Goal: Check status

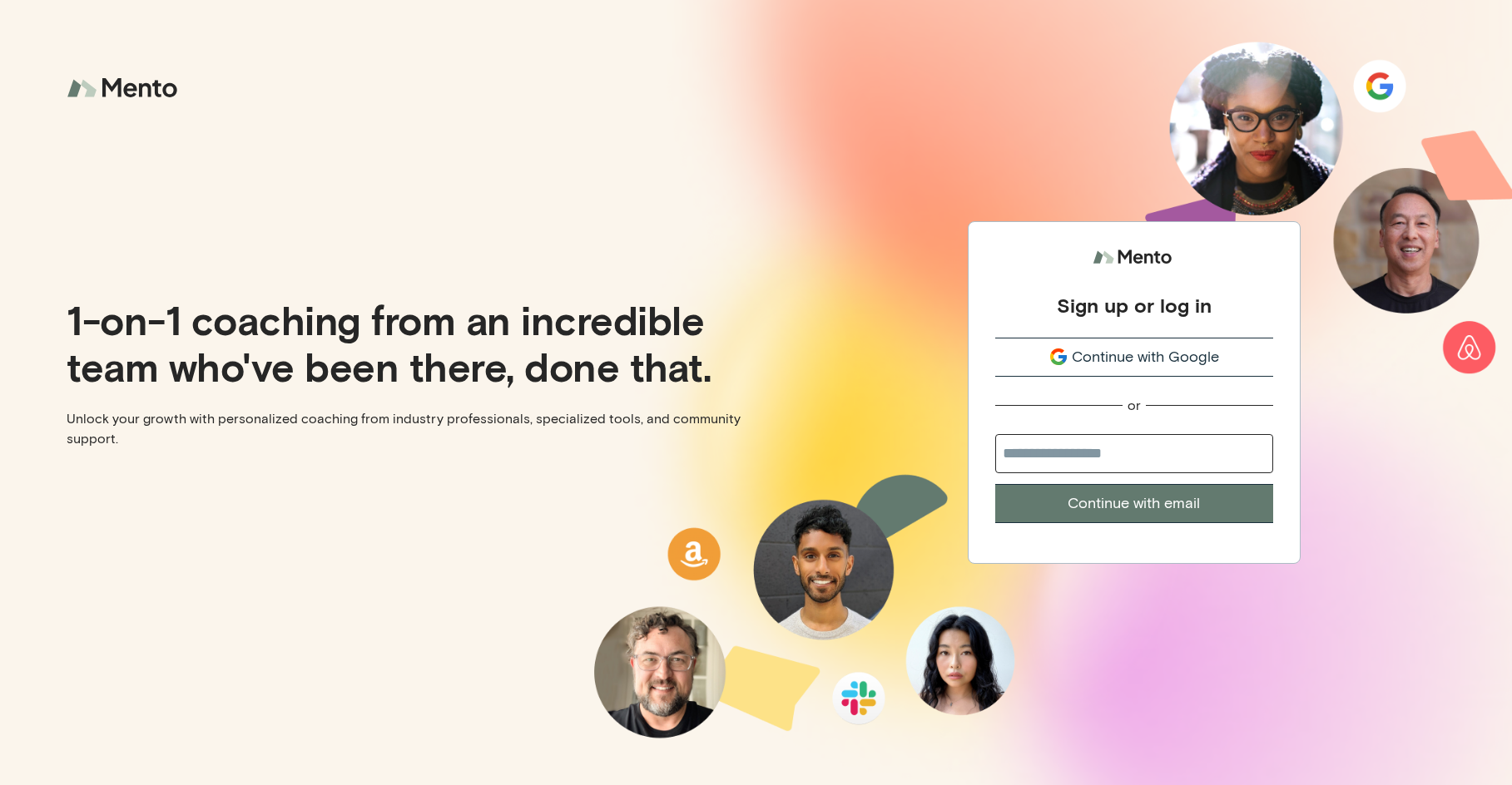
click at [1129, 364] on span "Continue with Google" at bounding box center [1145, 357] width 147 height 23
click at [1121, 354] on span "Continue with Google" at bounding box center [1145, 357] width 147 height 23
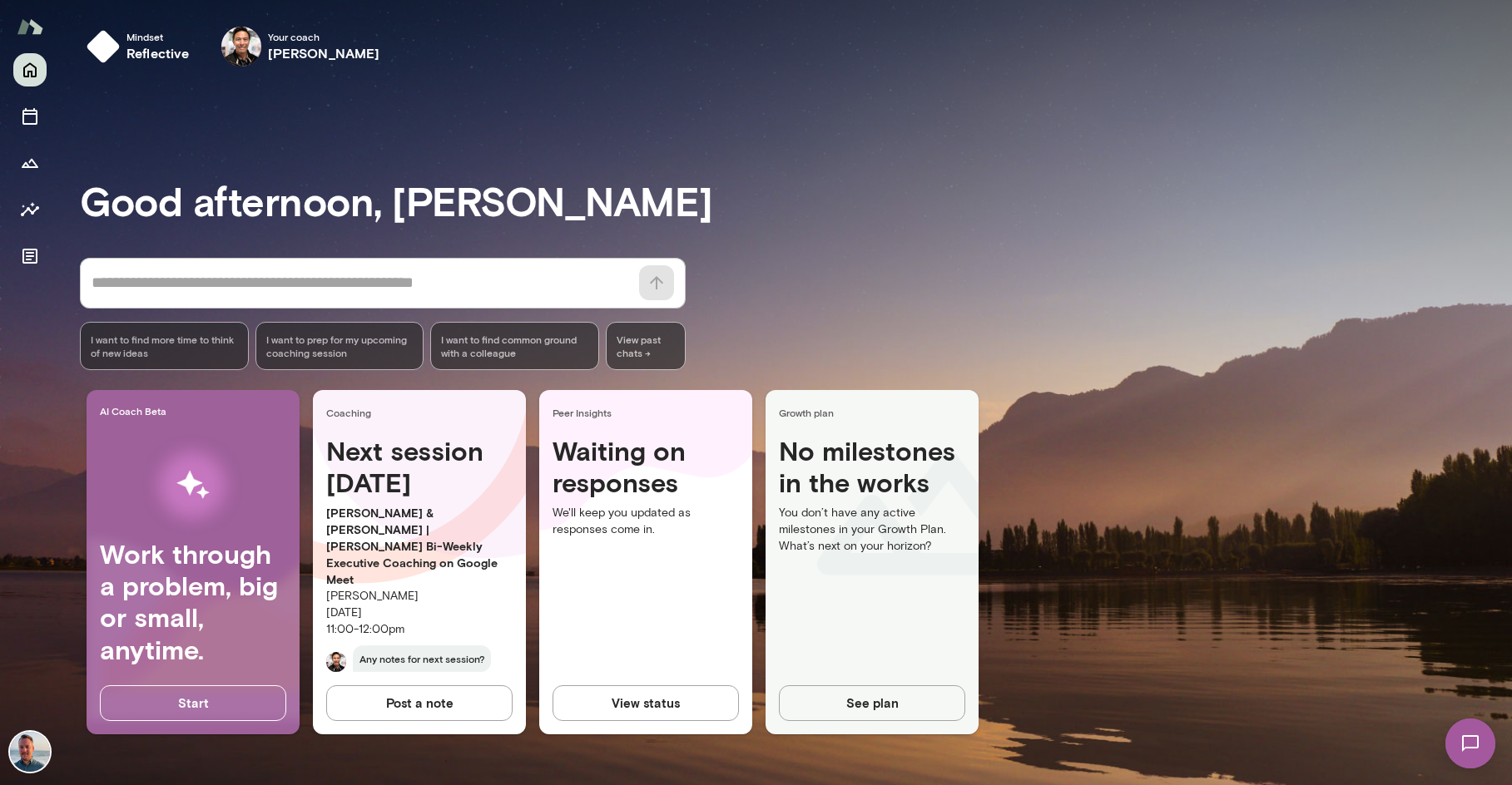
click at [693, 497] on h4 "Waiting on responses" at bounding box center [645, 467] width 186 height 64
click at [650, 723] on div "View status" at bounding box center [645, 709] width 213 height 48
click at [653, 705] on button "View status" at bounding box center [645, 703] width 186 height 35
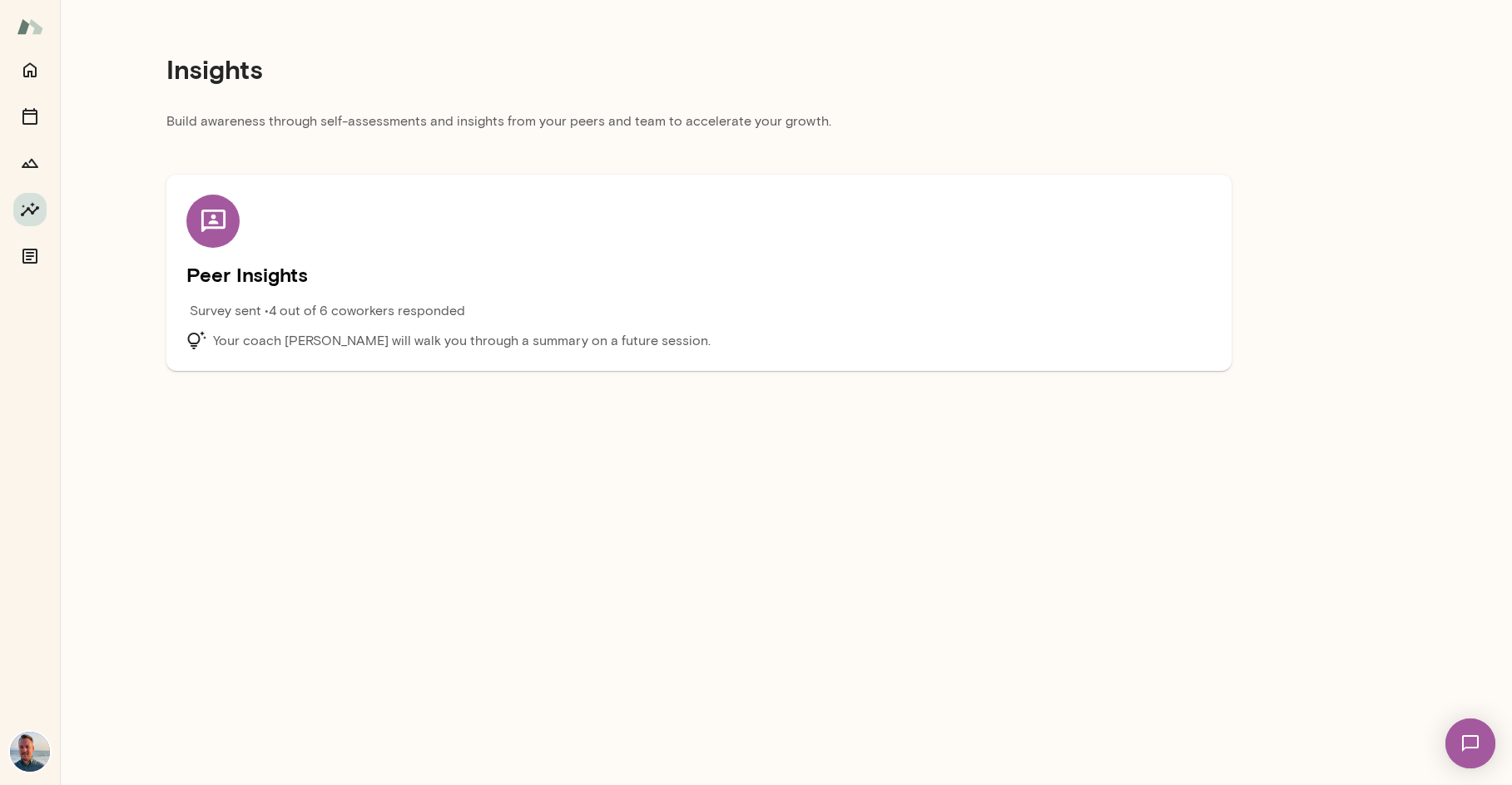
click at [382, 296] on div "Peer Insights Survey sent • 4 out of 6 coworkers responded Your coach Albert Vi…" at bounding box center [698, 273] width 1025 height 157
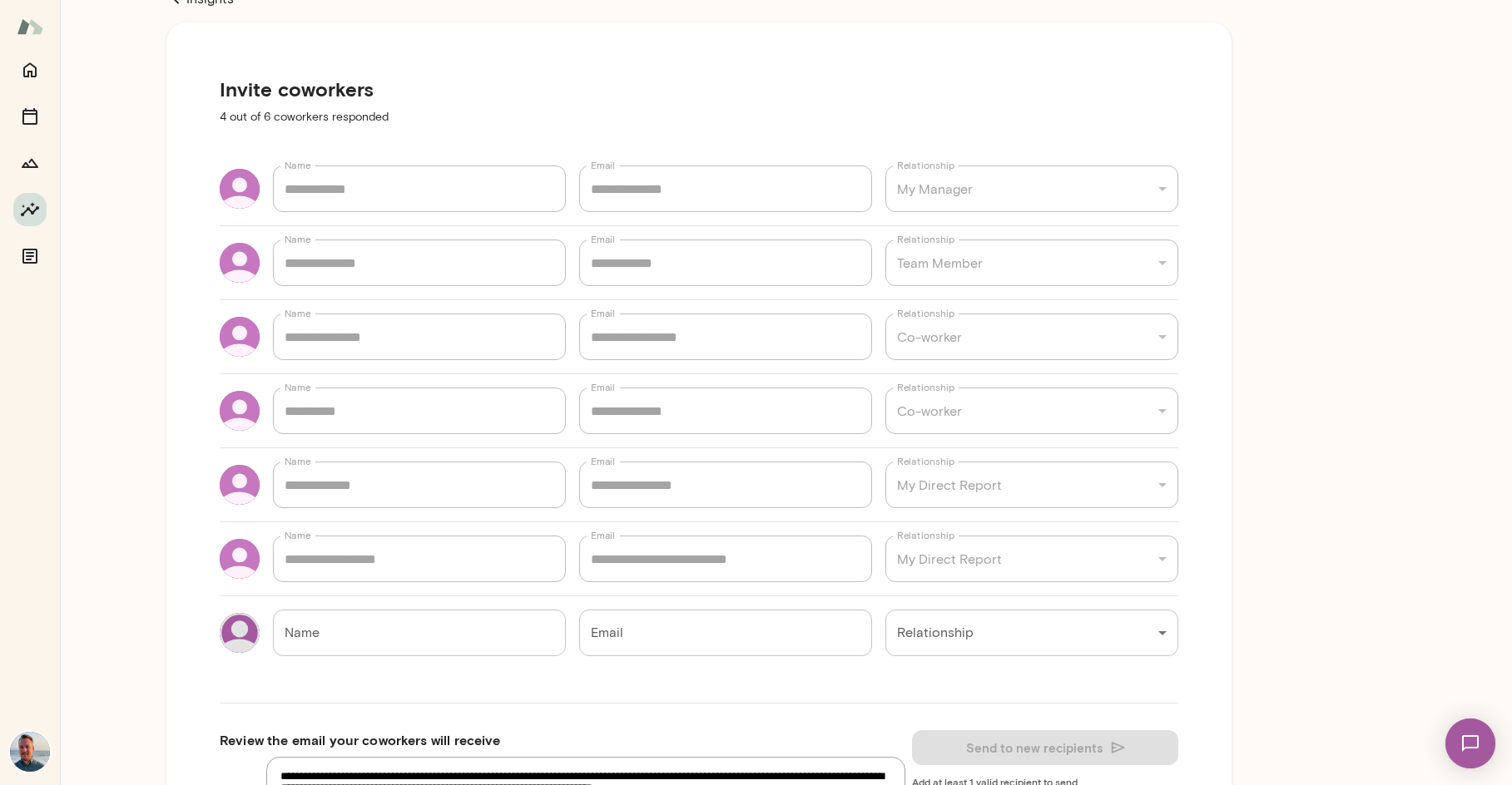
scroll to position [26, 0]
click at [352, 631] on input "Name" at bounding box center [420, 631] width 293 height 46
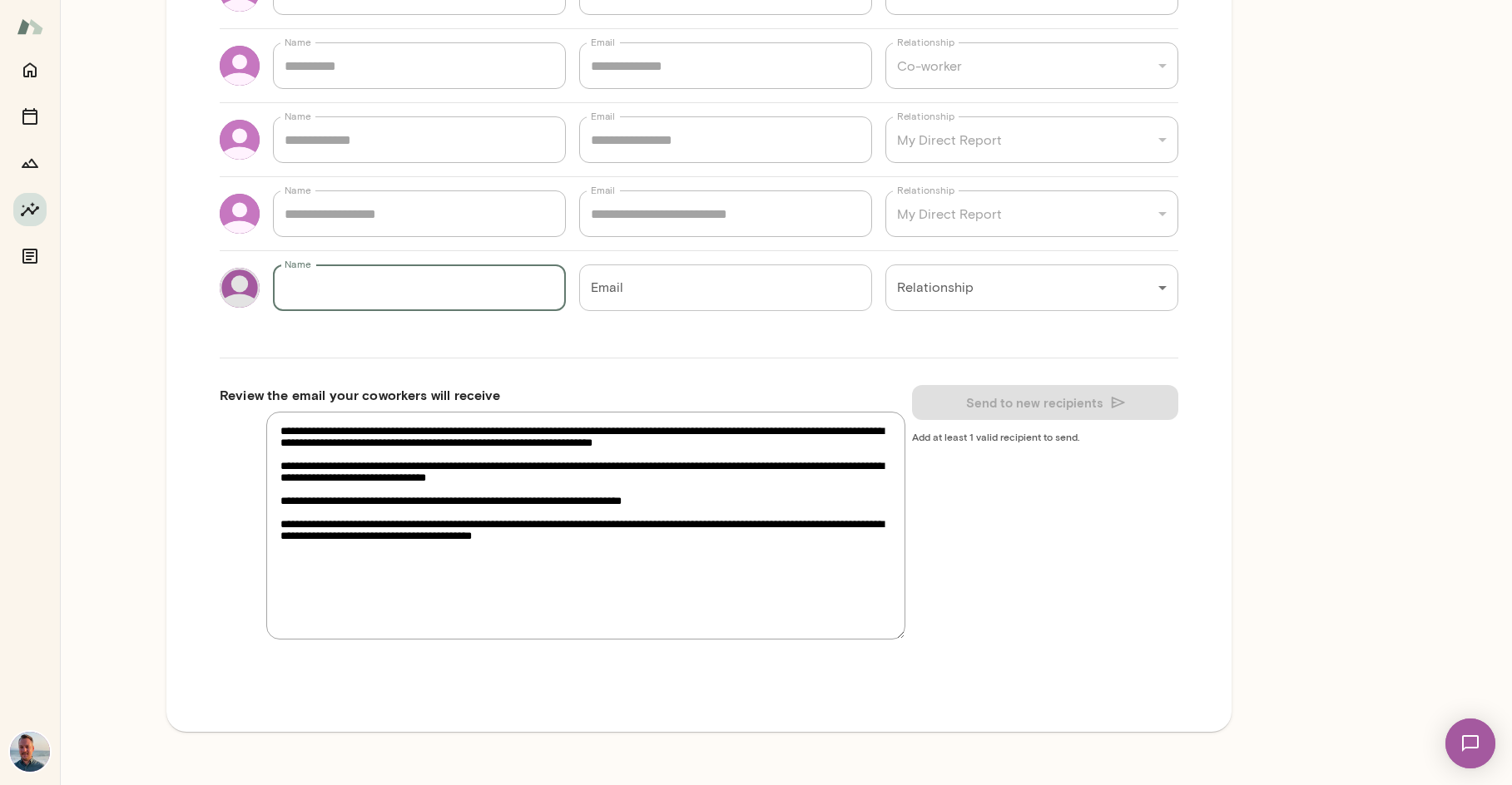
scroll to position [0, 0]
